Goal: Transaction & Acquisition: Purchase product/service

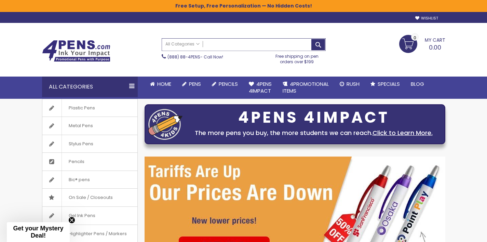
click at [243, 43] on input "Search" at bounding box center [243, 45] width 163 height 12
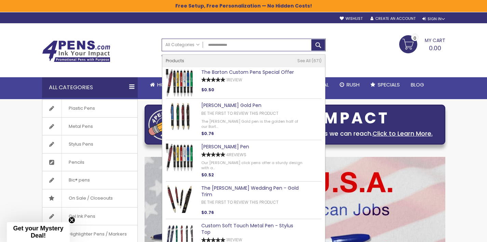
click at [248, 72] on link "The Barton Custom Pens Special Offer" at bounding box center [247, 72] width 93 height 7
type input "**********"
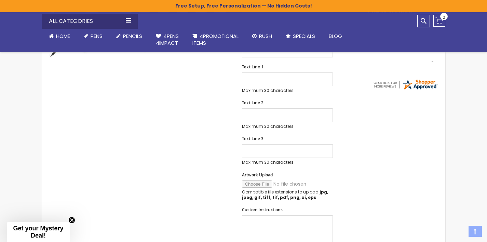
scroll to position [369, 0]
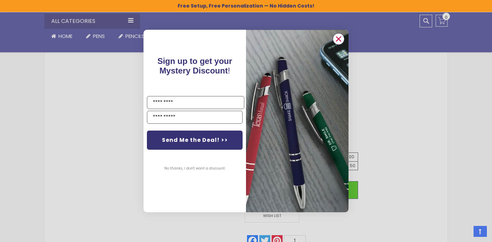
click at [340, 40] on icon "Close dialog" at bounding box center [339, 39] width 4 height 4
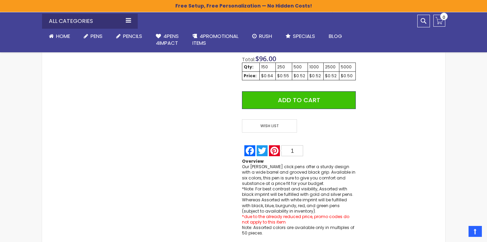
scroll to position [81, 0]
